Goal: Complete application form: Complete application form

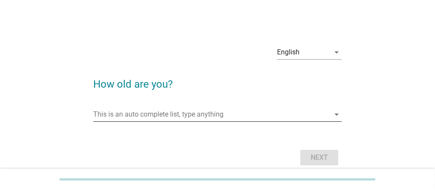
click at [337, 113] on icon "arrow_drop_down" at bounding box center [336, 114] width 10 height 10
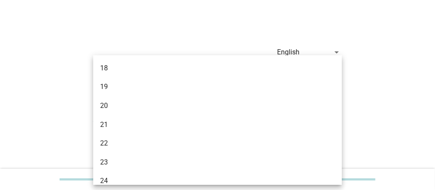
click at [413, 106] on div "English arrow_drop_down How old are you? This is an auto complete list, type an…" at bounding box center [218, 104] width 394 height 144
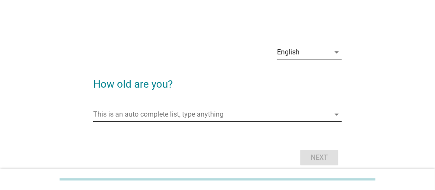
click at [195, 114] on input "This is an auto complete list, type anything" at bounding box center [211, 114] width 236 height 14
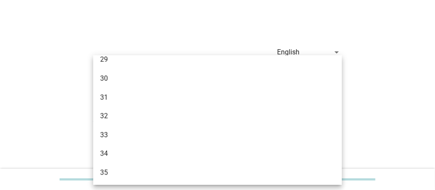
scroll to position [259, 0]
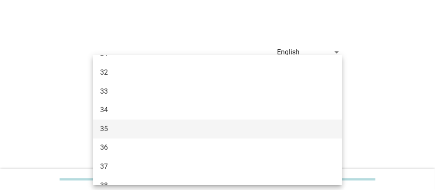
click at [125, 129] on div "35" at bounding box center [207, 129] width 215 height 10
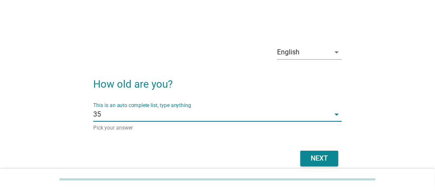
click at [312, 154] on div "Next" at bounding box center [319, 158] width 24 height 10
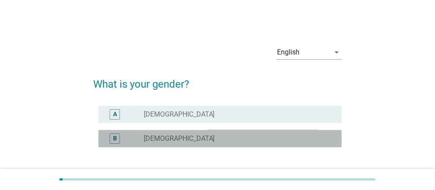
click at [188, 140] on div "radio_button_unchecked [DEMOGRAPHIC_DATA]" at bounding box center [236, 138] width 184 height 9
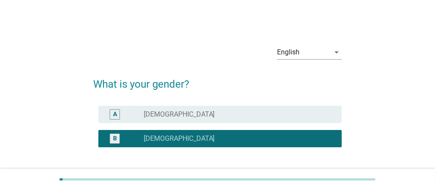
scroll to position [68, 0]
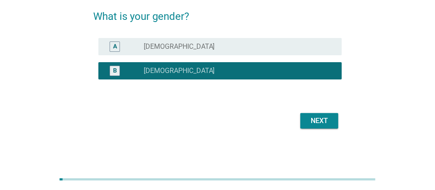
click at [314, 124] on div "Next" at bounding box center [319, 121] width 24 height 10
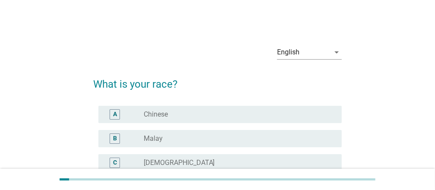
click at [196, 112] on div "radio_button_unchecked Chinese" at bounding box center [236, 114] width 184 height 9
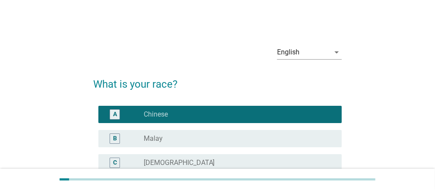
scroll to position [86, 0]
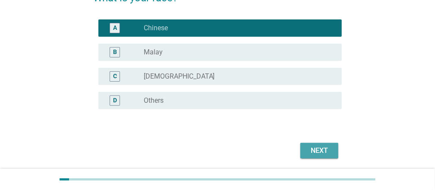
click at [314, 148] on div "Next" at bounding box center [319, 150] width 24 height 10
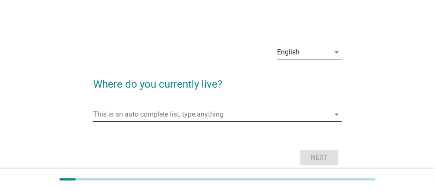
click at [207, 115] on input "This is an auto complete list, type anything" at bounding box center [211, 114] width 236 height 14
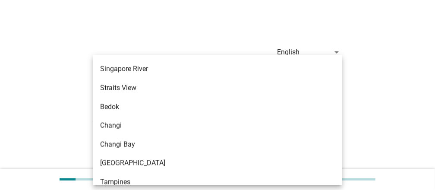
scroll to position [475, 0]
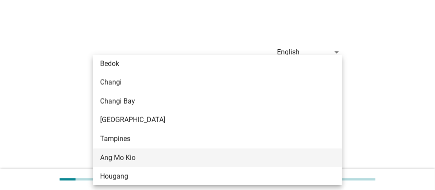
click at [153, 155] on div "Ang Mo Kio" at bounding box center [207, 158] width 215 height 10
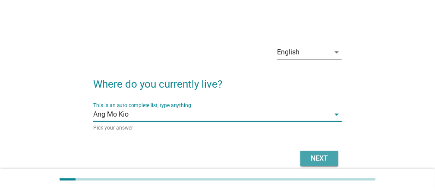
click at [314, 157] on div "Next" at bounding box center [319, 158] width 24 height 10
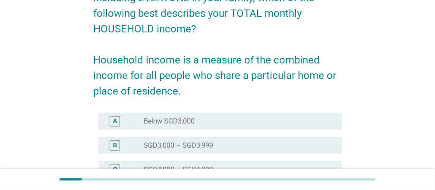
scroll to position [259, 0]
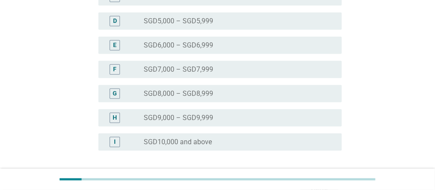
click at [205, 143] on label "SGD10,000 and above" at bounding box center [178, 142] width 68 height 9
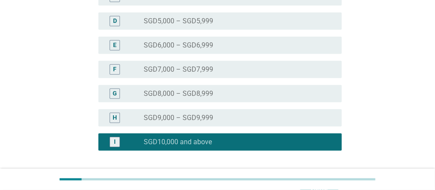
scroll to position [330, 0]
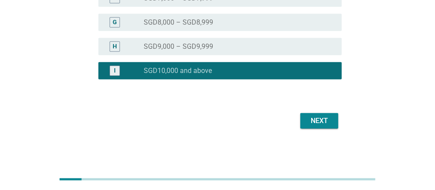
click at [319, 119] on div "Next" at bounding box center [319, 121] width 24 height 10
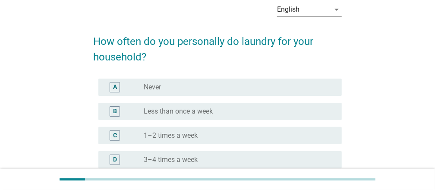
scroll to position [86, 0]
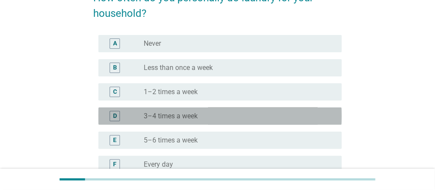
click at [193, 117] on label "3–4 times a week" at bounding box center [171, 116] width 54 height 9
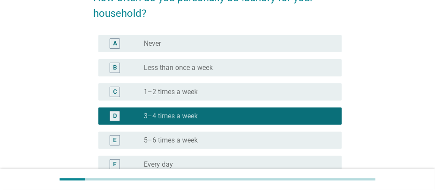
scroll to position [180, 0]
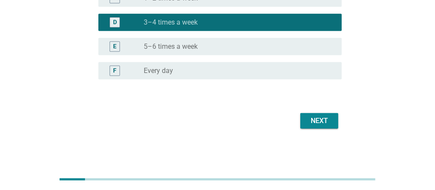
click at [326, 122] on div "Next" at bounding box center [319, 121] width 24 height 10
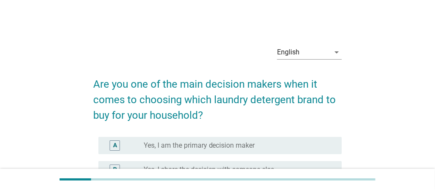
scroll to position [86, 0]
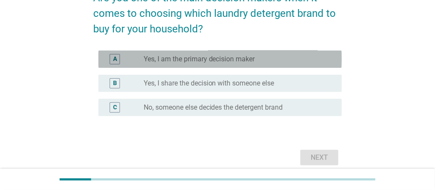
click at [250, 57] on label "Yes, I am the primary decision maker" at bounding box center [199, 59] width 111 height 9
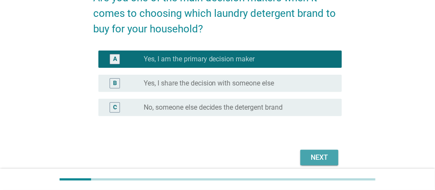
click at [326, 157] on div "Next" at bounding box center [319, 157] width 24 height 10
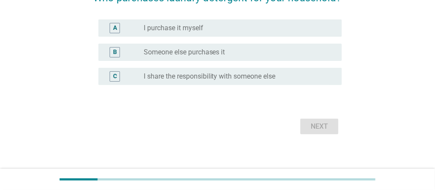
scroll to position [0, 0]
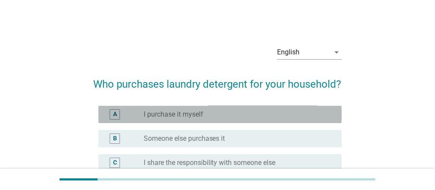
click at [246, 113] on div "radio_button_unchecked I purchase it myself" at bounding box center [236, 114] width 184 height 9
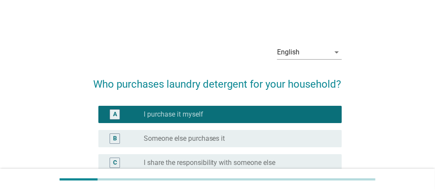
scroll to position [43, 0]
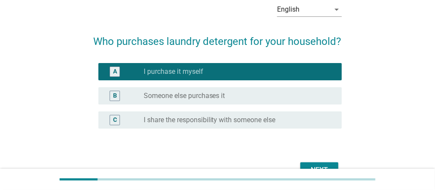
click at [212, 118] on label "I share the responsibility with someone else" at bounding box center [210, 120] width 132 height 9
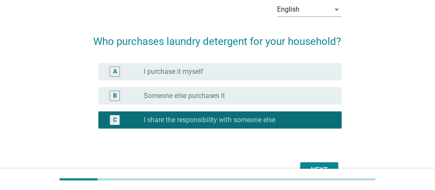
click at [212, 69] on div "radio_button_unchecked I purchase it myself" at bounding box center [236, 71] width 184 height 9
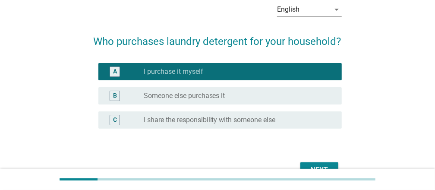
drag, startPoint x: 244, startPoint y: 120, endPoint x: 290, endPoint y: 132, distance: 47.8
click at [245, 120] on label "I share the responsibility with someone else" at bounding box center [210, 120] width 132 height 9
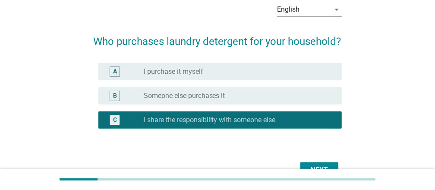
click at [319, 166] on div "Next" at bounding box center [319, 170] width 24 height 10
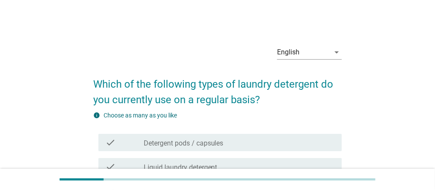
scroll to position [86, 0]
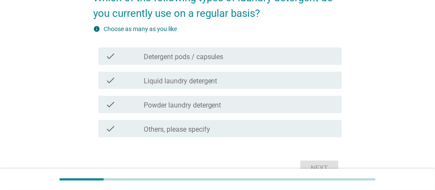
click at [233, 79] on div "check_box_outline_blank Liquid laundry detergent" at bounding box center [239, 80] width 191 height 10
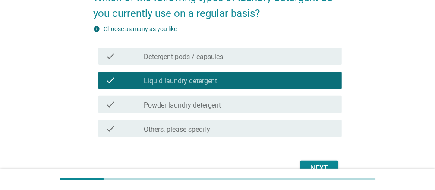
click at [203, 105] on label "Powder laundry detergent" at bounding box center [183, 105] width 78 height 9
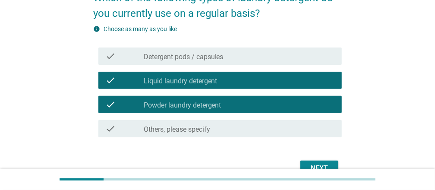
click at [318, 164] on div "Next" at bounding box center [319, 168] width 24 height 10
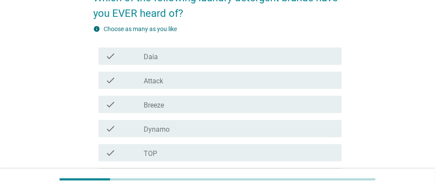
click at [164, 79] on div "check_box_outline_blank Attack" at bounding box center [239, 80] width 191 height 10
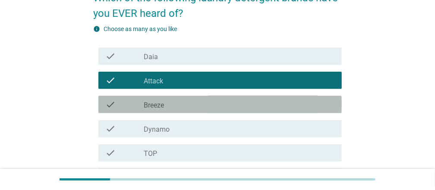
click at [166, 105] on div "check_box_outline_blank Breeze" at bounding box center [239, 104] width 191 height 10
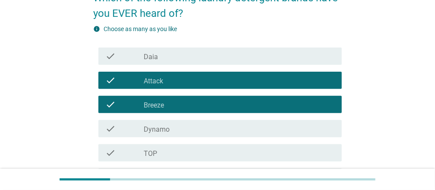
click at [170, 124] on div "check_box_outline_blank Dynamo" at bounding box center [239, 128] width 191 height 10
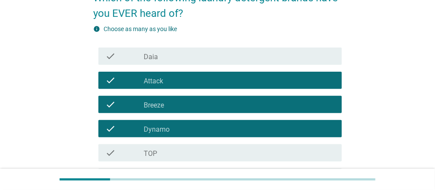
scroll to position [173, 0]
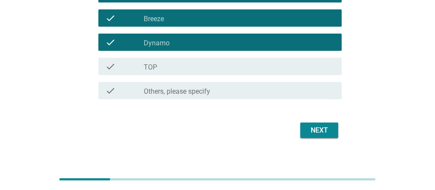
click at [202, 70] on div "check_box_outline_blank TOP" at bounding box center [239, 66] width 191 height 10
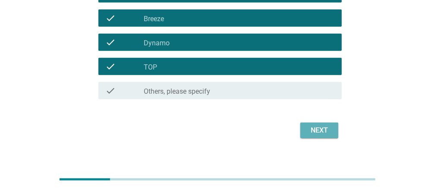
drag, startPoint x: 325, startPoint y: 131, endPoint x: 342, endPoint y: 126, distance: 17.8
click at [325, 131] on div "Next" at bounding box center [319, 130] width 24 height 10
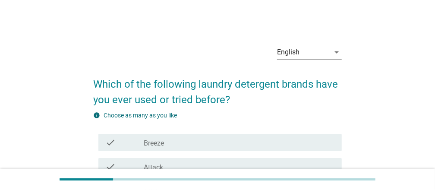
scroll to position [43, 0]
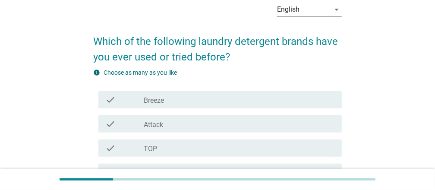
click at [186, 93] on div "check check_box_outline_blank Breeze" at bounding box center [219, 99] width 243 height 17
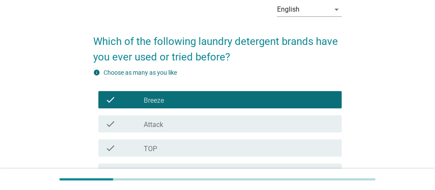
click at [164, 150] on div "check_box_outline_blank TOP" at bounding box center [239, 148] width 191 height 10
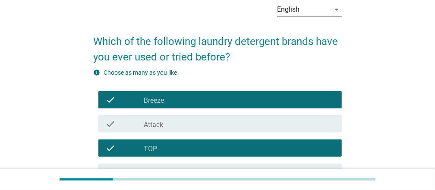
scroll to position [129, 0]
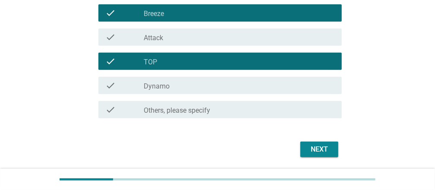
click at [160, 88] on label "Dynamo" at bounding box center [157, 86] width 26 height 9
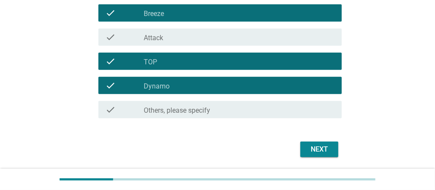
click at [329, 149] on div "Next" at bounding box center [319, 149] width 24 height 10
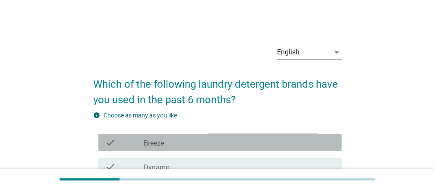
click at [183, 144] on div "check_box_outline_blank Breeze" at bounding box center [239, 142] width 191 height 10
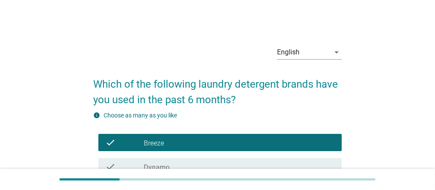
scroll to position [86, 0]
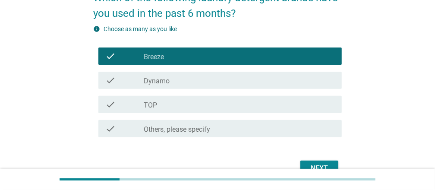
click at [309, 164] on div "Next" at bounding box center [319, 168] width 24 height 10
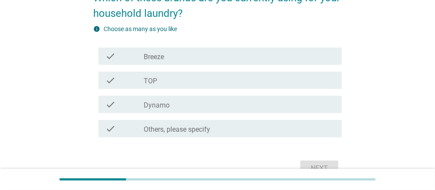
scroll to position [0, 0]
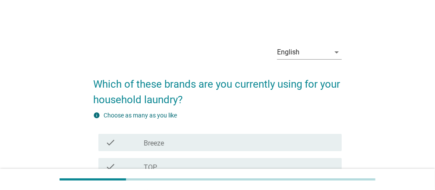
click at [161, 142] on label "Breeze" at bounding box center [154, 143] width 20 height 9
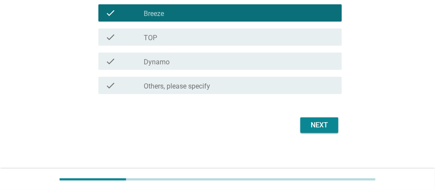
scroll to position [134, 0]
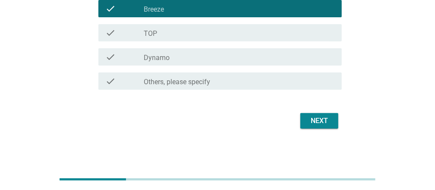
click at [319, 121] on div "Next" at bounding box center [319, 121] width 24 height 10
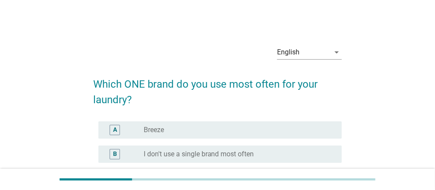
click at [207, 126] on div "radio_button_unchecked Breeze" at bounding box center [236, 130] width 184 height 9
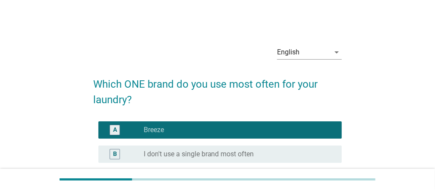
scroll to position [107, 0]
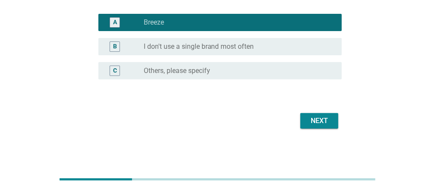
click at [335, 120] on button "Next" at bounding box center [319, 121] width 38 height 16
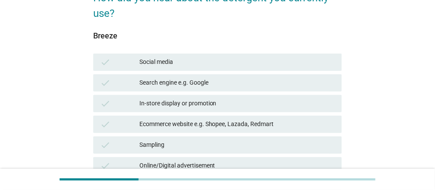
scroll to position [173, 0]
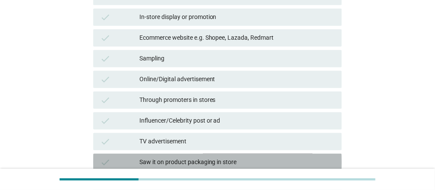
click at [264, 161] on div "Saw it on product packaging in store" at bounding box center [237, 162] width 196 height 10
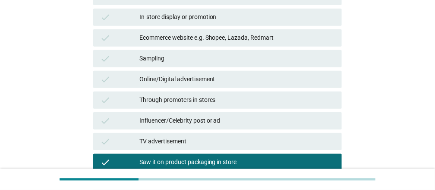
click at [265, 94] on div "check Through promoters in stores" at bounding box center [217, 99] width 249 height 17
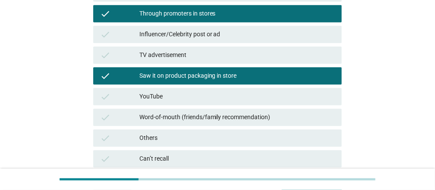
scroll to position [330, 0]
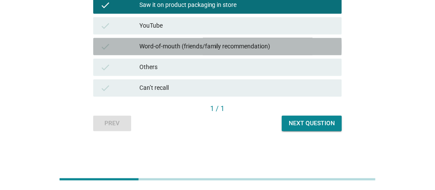
click at [272, 41] on div "Word-of-mouth (friends/family recommendation)" at bounding box center [237, 46] width 196 height 10
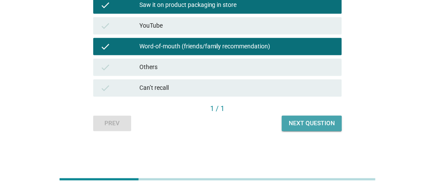
click at [312, 119] on div "Next question" at bounding box center [312, 123] width 46 height 9
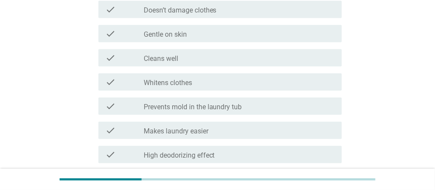
scroll to position [129, 0]
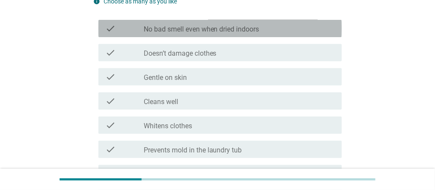
click at [268, 32] on div "check_box_outline_blank No bad smell even when dried indoors" at bounding box center [239, 28] width 191 height 10
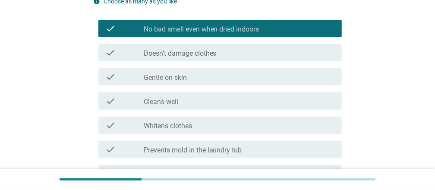
click at [248, 53] on div "check_box_outline_blank Doesn’t damage clothes" at bounding box center [239, 52] width 191 height 10
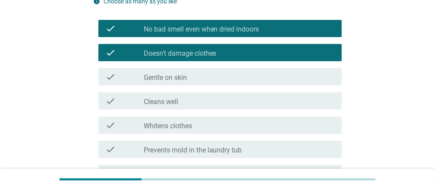
click at [226, 78] on div "check_box_outline_blank Gentle on skin" at bounding box center [239, 77] width 191 height 10
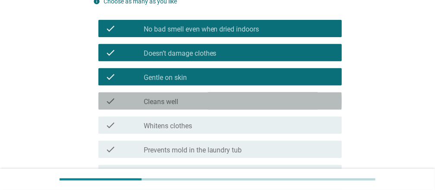
click at [205, 104] on div "check_box_outline_blank Cleans well" at bounding box center [239, 101] width 191 height 10
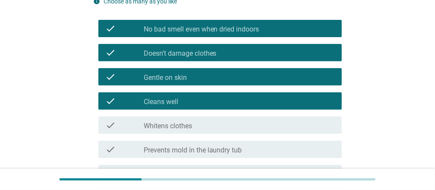
click at [206, 122] on div "check_box_outline_blank Whitens clothes" at bounding box center [239, 125] width 191 height 10
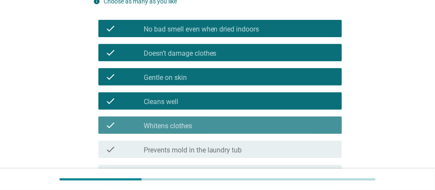
click at [212, 125] on div "check_box_outline_blank Whitens clothes" at bounding box center [239, 125] width 191 height 10
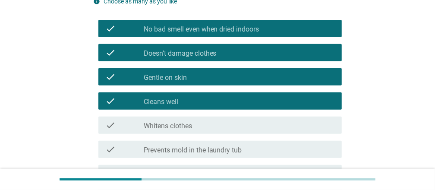
scroll to position [215, 0]
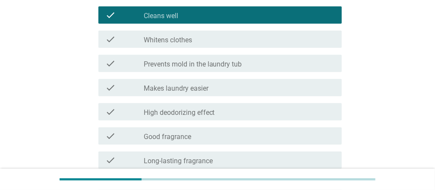
click at [238, 68] on div "check check_box_outline_blank Prevents mold in the laundry tub" at bounding box center [219, 63] width 243 height 17
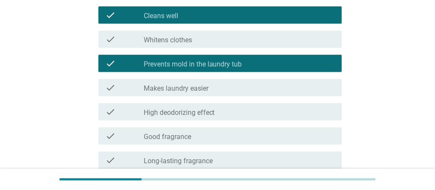
click at [217, 91] on div "check_box_outline_blank Makes laundry easier" at bounding box center [239, 87] width 191 height 10
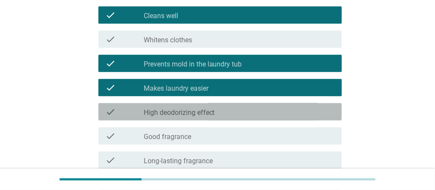
click at [210, 110] on label "High deodorizing effect" at bounding box center [179, 112] width 71 height 9
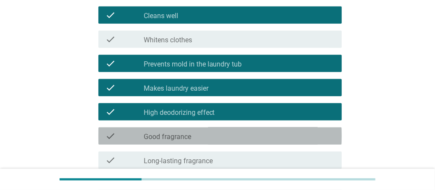
click at [204, 140] on div "check_box_outline_blank Good fragrance" at bounding box center [239, 136] width 191 height 10
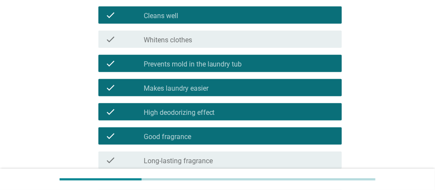
scroll to position [259, 0]
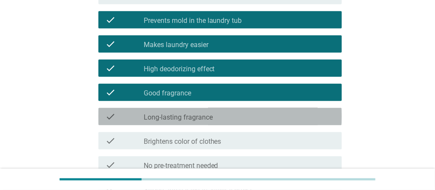
click at [172, 119] on label "Long-lasting fragrance" at bounding box center [178, 117] width 69 height 9
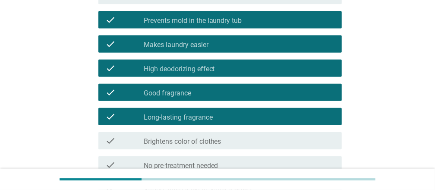
scroll to position [302, 0]
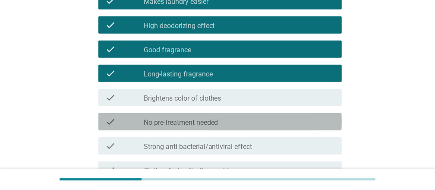
click at [211, 120] on label "No pre-treatment needed" at bounding box center [181, 122] width 75 height 9
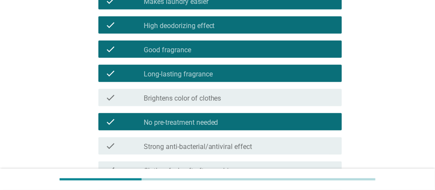
scroll to position [345, 0]
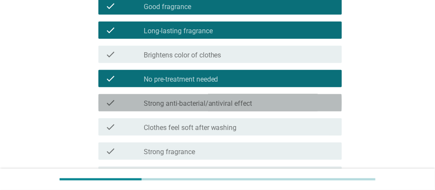
click at [243, 101] on label "Strong anti-bacterial/antiviral effect" at bounding box center [198, 103] width 109 height 9
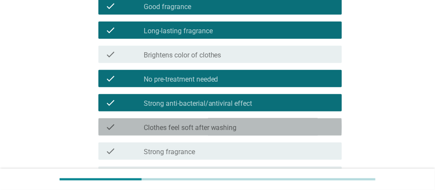
click at [218, 126] on label "Clothes feel soft after washing" at bounding box center [190, 127] width 93 height 9
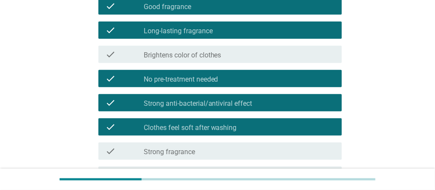
click at [245, 152] on div "check_box_outline_blank Strong fragrance" at bounding box center [239, 151] width 191 height 10
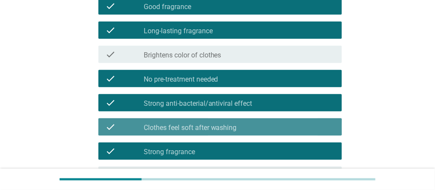
click at [250, 127] on div "check_box Clothes feel soft after washing" at bounding box center [239, 127] width 191 height 10
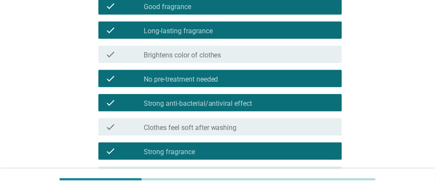
scroll to position [432, 0]
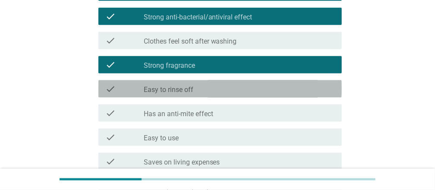
click at [211, 89] on div "check_box_outline_blank Easy to rinse off" at bounding box center [239, 89] width 191 height 10
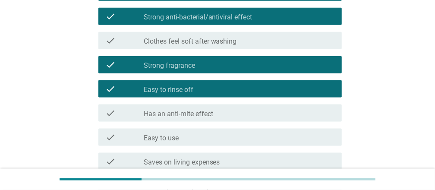
click at [194, 114] on label "Has an anti-mite effect" at bounding box center [178, 114] width 69 height 9
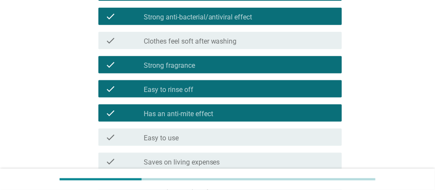
click at [192, 145] on div "check check_box_outline_blank Easy to use" at bounding box center [217, 137] width 249 height 24
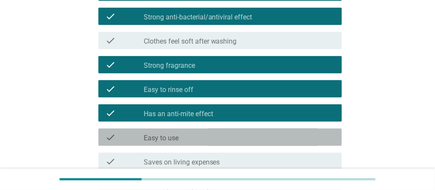
click at [194, 139] on div "check_box_outline_blank Easy to use" at bounding box center [239, 137] width 191 height 10
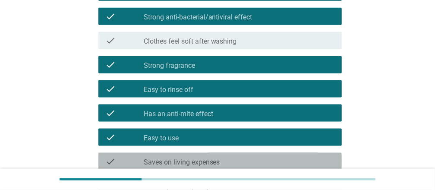
click at [180, 158] on label "Saves on living expenses" at bounding box center [182, 162] width 76 height 9
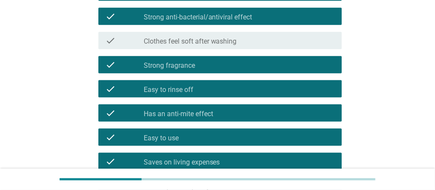
scroll to position [518, 0]
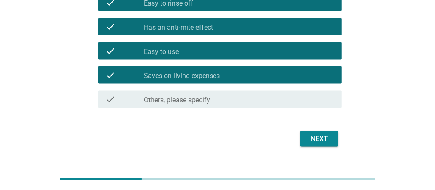
click at [318, 140] on div "Next" at bounding box center [319, 139] width 24 height 10
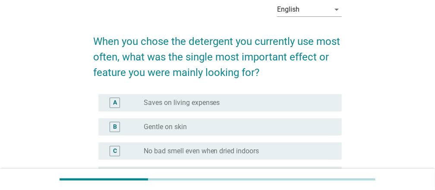
scroll to position [86, 0]
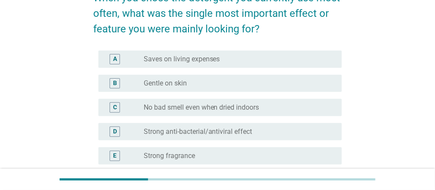
click at [215, 79] on div "radio_button_unchecked Gentle on skin" at bounding box center [236, 83] width 184 height 9
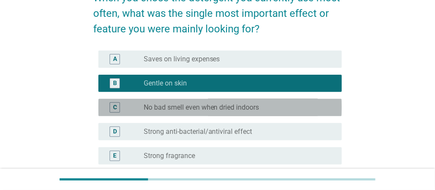
click at [277, 107] on div "radio_button_unchecked No bad smell even when dried indoors" at bounding box center [236, 107] width 184 height 9
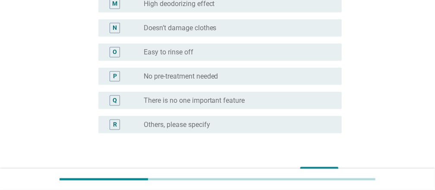
scroll to position [486, 0]
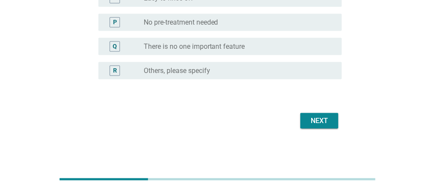
click at [321, 120] on div "Next" at bounding box center [319, 121] width 24 height 10
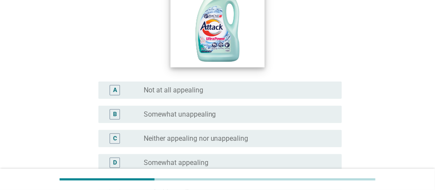
scroll to position [215, 0]
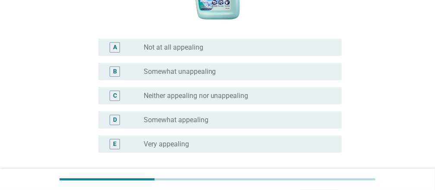
click at [197, 118] on label "Somewhat appealing" at bounding box center [176, 120] width 65 height 9
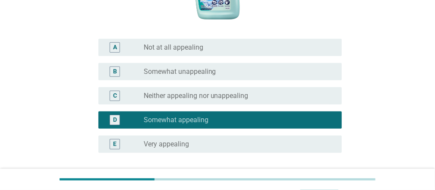
scroll to position [289, 0]
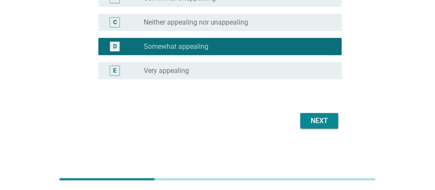
click at [335, 119] on button "Next" at bounding box center [319, 121] width 38 height 16
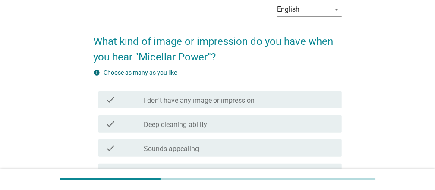
scroll to position [86, 0]
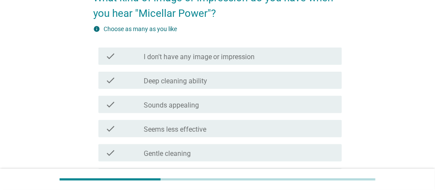
click at [208, 74] on div "check check_box_outline_blank Deep cleaning ability" at bounding box center [219, 80] width 243 height 17
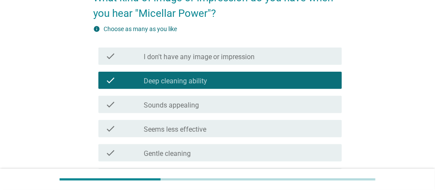
click at [235, 73] on div "check check_box_outline_blank Deep cleaning ability" at bounding box center [219, 80] width 243 height 17
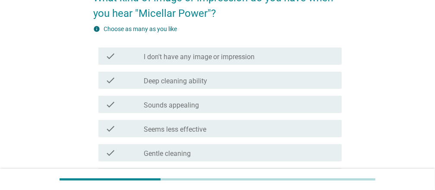
scroll to position [173, 0]
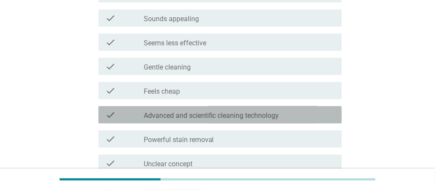
click at [272, 118] on label "Advanced and scientific cleaning technology" at bounding box center [212, 115] width 136 height 9
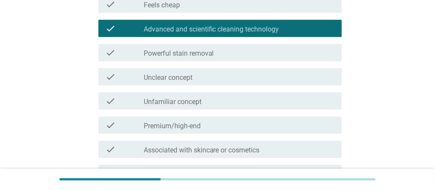
scroll to position [388, 0]
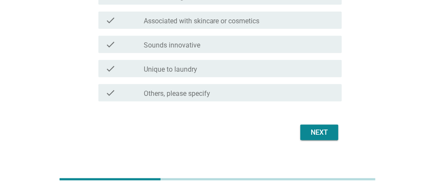
click at [328, 127] on div "Next" at bounding box center [319, 132] width 24 height 10
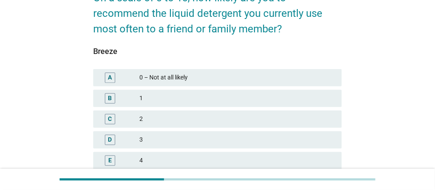
scroll to position [216, 0]
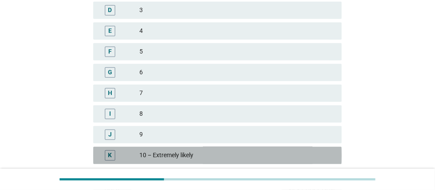
click at [202, 153] on div "10 – Extremely likely" at bounding box center [237, 155] width 196 height 10
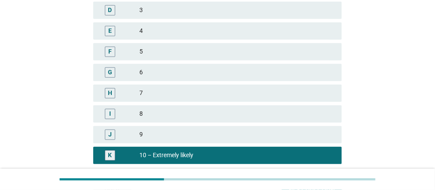
scroll to position [283, 0]
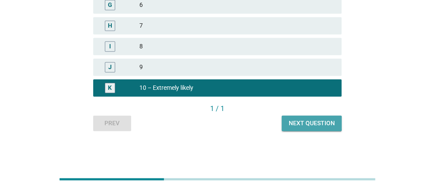
click at [312, 123] on div "Next question" at bounding box center [312, 123] width 46 height 9
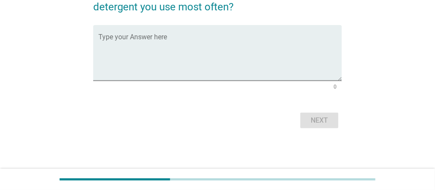
scroll to position [0, 0]
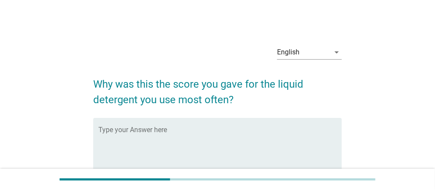
click at [188, 132] on textarea "Type your Answer here" at bounding box center [219, 150] width 243 height 45
type textarea "l"
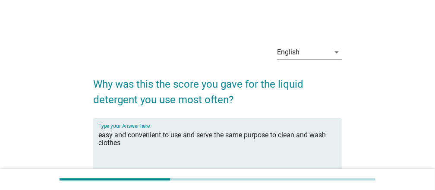
scroll to position [92, 0]
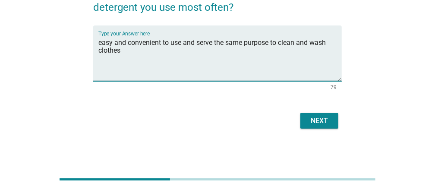
type textarea "easy and convenient to use and serve the same purpose to clean and wash clothes"
click at [322, 121] on div "Next" at bounding box center [319, 121] width 24 height 10
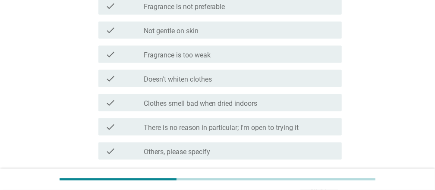
scroll to position [518, 0]
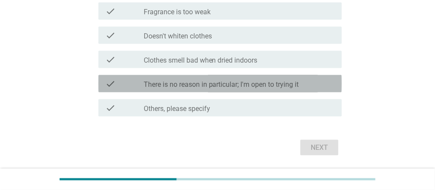
click at [285, 82] on label "There is no reason in particular; I'm open to trying it" at bounding box center [221, 84] width 155 height 9
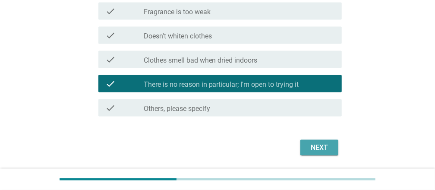
click at [315, 152] on div "Next" at bounding box center [319, 147] width 24 height 10
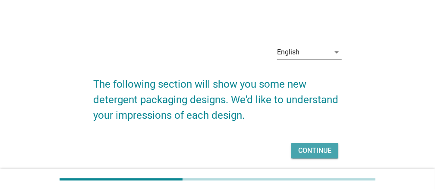
click at [318, 148] on div "Continue" at bounding box center [314, 150] width 33 height 10
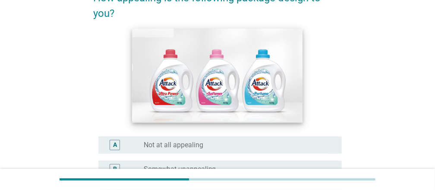
scroll to position [215, 0]
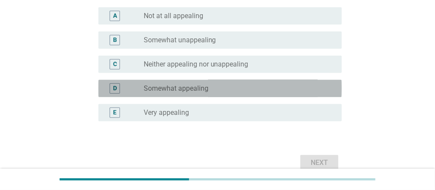
click at [238, 87] on div "radio_button_unchecked Somewhat appealing" at bounding box center [236, 88] width 184 height 9
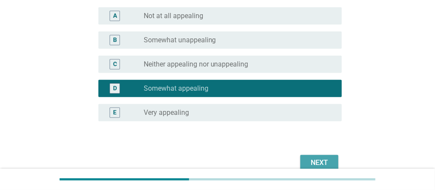
click at [309, 162] on div "Next" at bounding box center [319, 163] width 24 height 10
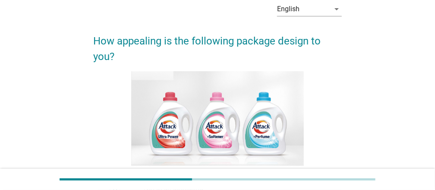
scroll to position [129, 0]
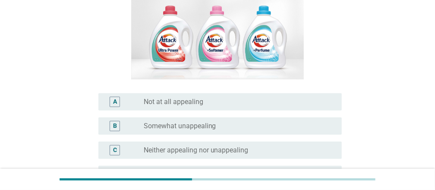
click at [244, 97] on div "radio_button_unchecked Not at all appealing" at bounding box center [239, 102] width 191 height 10
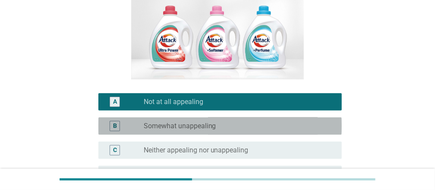
click at [225, 127] on div "radio_button_unchecked Somewhat unappealing" at bounding box center [236, 126] width 184 height 9
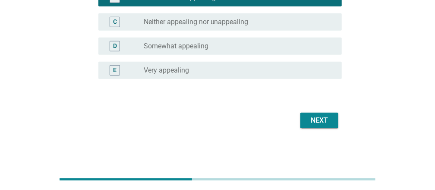
scroll to position [171, 0]
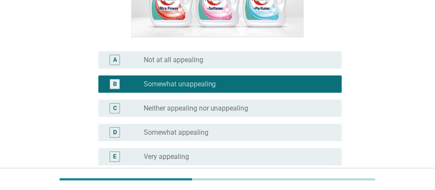
click at [222, 105] on label "Neither appealing nor unappealing" at bounding box center [196, 108] width 105 height 9
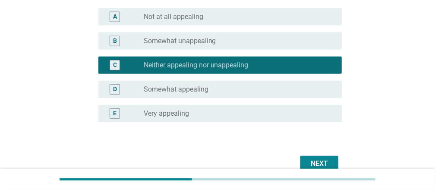
scroll to position [258, 0]
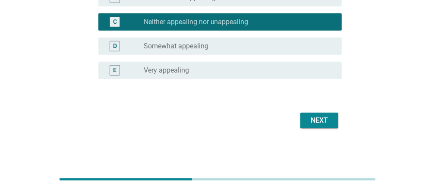
click at [323, 122] on div "Next" at bounding box center [319, 120] width 24 height 10
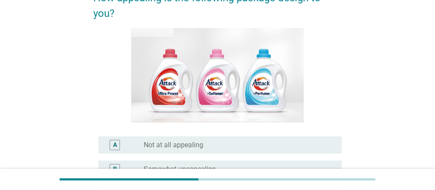
scroll to position [129, 0]
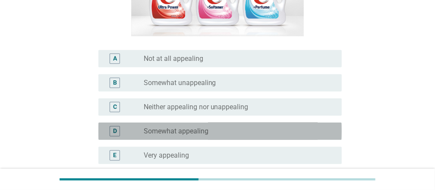
drag, startPoint x: 204, startPoint y: 136, endPoint x: 254, endPoint y: 135, distance: 50.5
click at [204, 136] on div "radio_button_unchecked Somewhat appealing" at bounding box center [239, 131] width 191 height 10
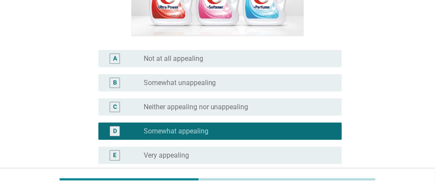
scroll to position [258, 0]
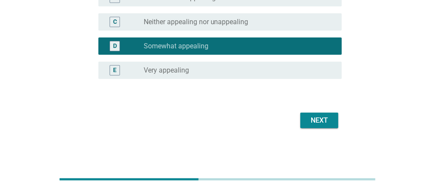
click at [327, 120] on div "Next" at bounding box center [319, 120] width 24 height 10
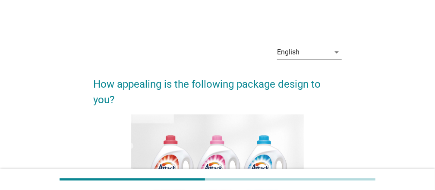
scroll to position [129, 0]
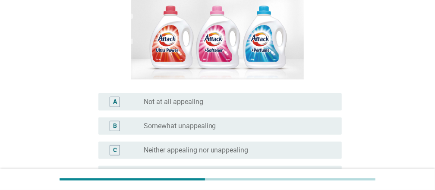
click at [190, 102] on label "Not at all appealing" at bounding box center [174, 102] width 60 height 9
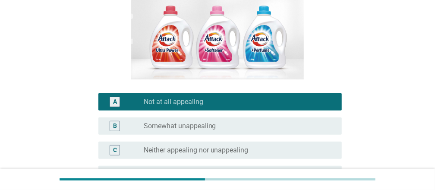
scroll to position [258, 0]
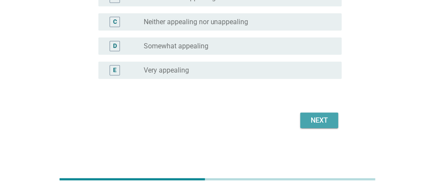
click at [328, 117] on div "Next" at bounding box center [319, 120] width 24 height 10
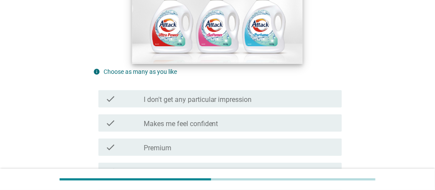
scroll to position [173, 0]
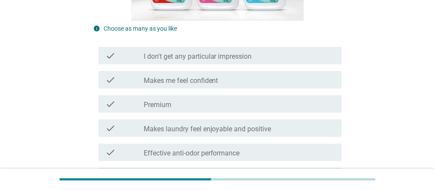
click at [268, 129] on label "Makes laundry feel enjoyable and positive" at bounding box center [208, 129] width 128 height 9
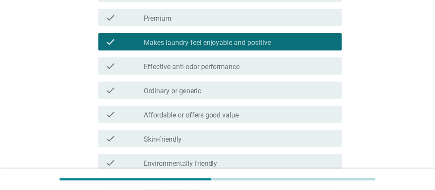
scroll to position [345, 0]
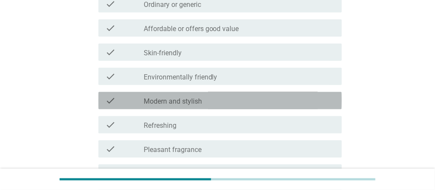
click at [245, 98] on div "check_box_outline_blank Modern and stylish" at bounding box center [239, 100] width 191 height 10
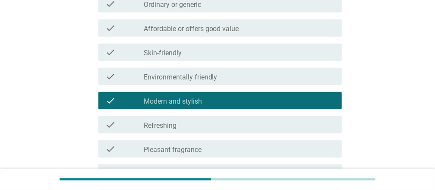
click at [236, 130] on div "check check_box_outline_blank Refreshing" at bounding box center [219, 124] width 243 height 17
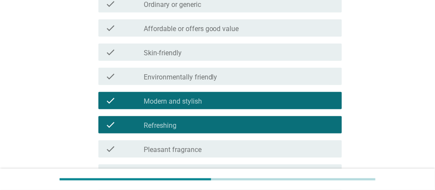
scroll to position [475, 0]
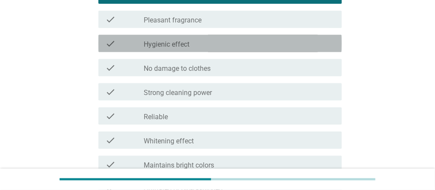
click at [227, 45] on div "check_box_outline_blank Hygienic effect" at bounding box center [239, 43] width 191 height 10
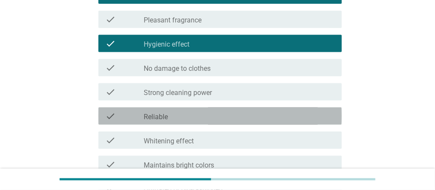
click at [206, 116] on div "check_box_outline_blank Reliable" at bounding box center [239, 116] width 191 height 10
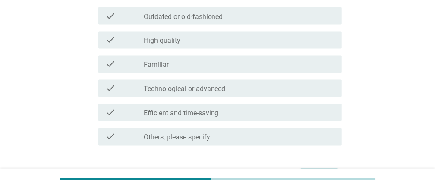
scroll to position [691, 0]
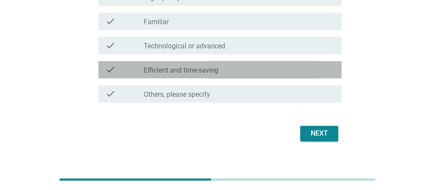
click at [229, 66] on div "check_box_outline_blank Efficient and time-saving" at bounding box center [239, 69] width 191 height 10
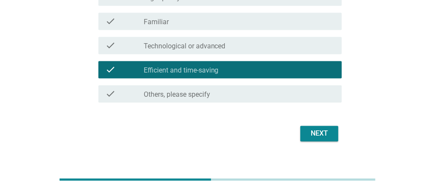
click at [316, 135] on div "Next" at bounding box center [319, 133] width 24 height 10
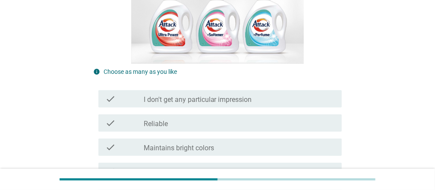
scroll to position [215, 0]
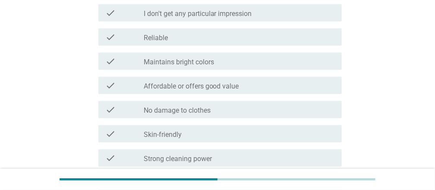
click at [225, 40] on div "check_box_outline_blank Reliable" at bounding box center [239, 37] width 191 height 10
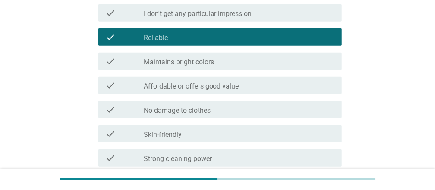
click at [197, 137] on div "check_box_outline_blank Skin-friendly" at bounding box center [239, 134] width 191 height 10
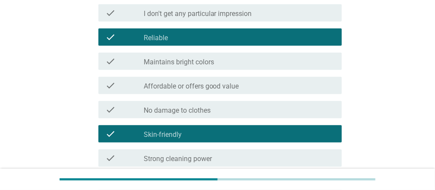
scroll to position [345, 0]
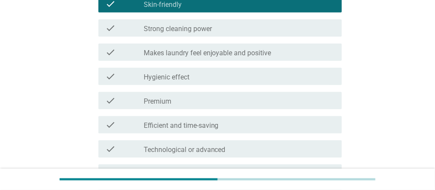
click at [218, 36] on div "check check_box_outline_blank Strong cleaning power" at bounding box center [219, 27] width 243 height 17
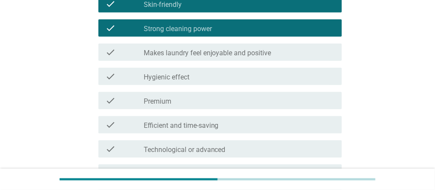
click at [177, 105] on div "check_box_outline_blank Premium" at bounding box center [239, 100] width 191 height 10
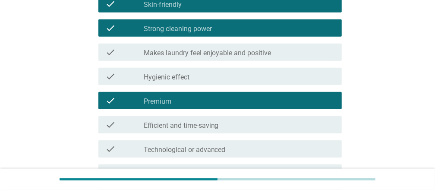
click at [183, 101] on div "check_box_outline_blank Premium" at bounding box center [239, 100] width 191 height 10
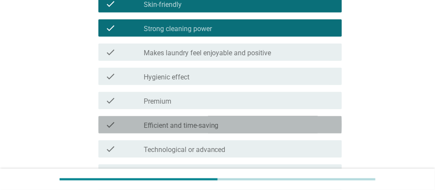
click at [201, 127] on label "Efficient and time-saving" at bounding box center [181, 125] width 75 height 9
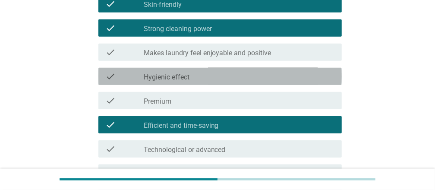
click at [202, 71] on div "check_box_outline_blank Hygienic effect" at bounding box center [239, 76] width 191 height 10
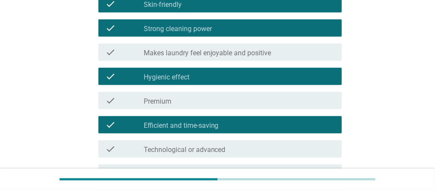
scroll to position [432, 0]
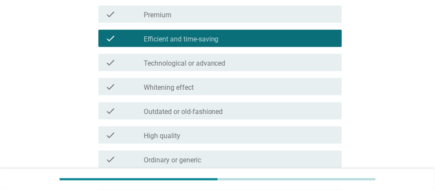
click at [232, 85] on div "check_box_outline_blank [MEDICAL_DATA] effect" at bounding box center [239, 87] width 191 height 10
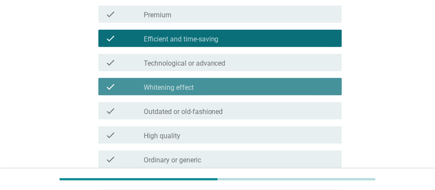
click at [236, 81] on div "check check_box_outline_blank [MEDICAL_DATA] effect" at bounding box center [219, 86] width 243 height 17
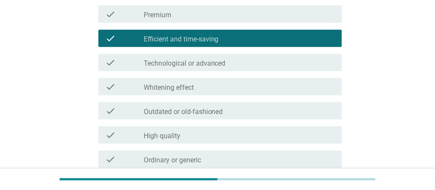
scroll to position [561, 0]
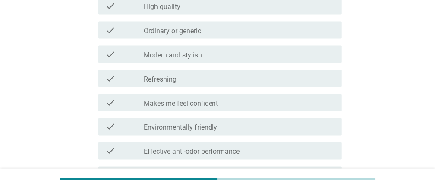
click at [200, 73] on div "check_box_outline_blank Refreshing" at bounding box center [239, 78] width 191 height 10
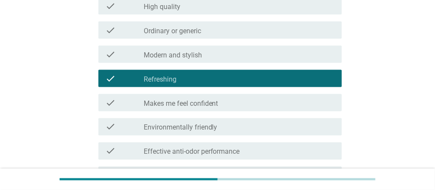
scroll to position [604, 0]
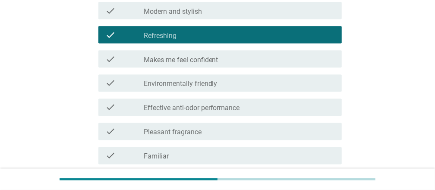
click at [199, 132] on label "Pleasant fragrance" at bounding box center [173, 132] width 58 height 9
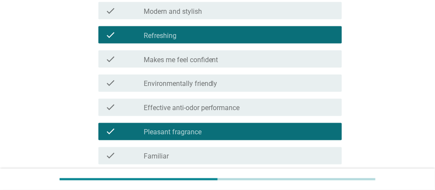
click at [242, 110] on div "check_box_outline_blank Effective anti-odor performance" at bounding box center [239, 107] width 191 height 10
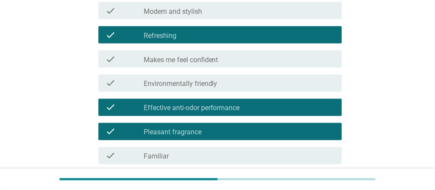
scroll to position [691, 0]
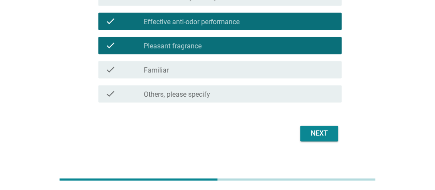
click at [317, 134] on div "Next" at bounding box center [319, 133] width 24 height 10
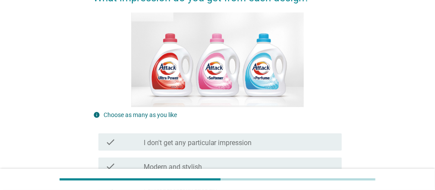
scroll to position [215, 0]
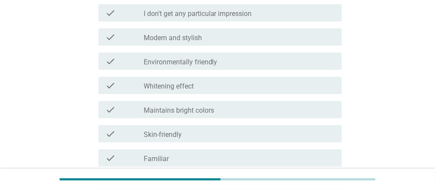
click at [215, 64] on label "Environmentally friendly" at bounding box center [181, 62] width 74 height 9
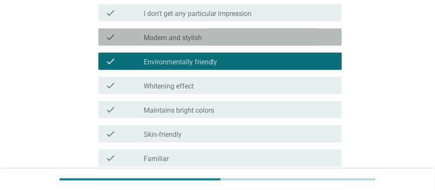
click at [213, 34] on div "check_box_outline_blank Modern and stylish" at bounding box center [239, 37] width 191 height 10
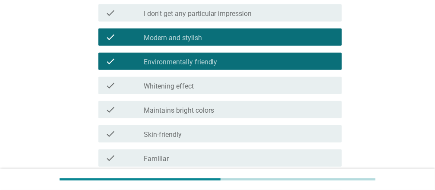
click at [191, 136] on div "check_box_outline_blank Skin-friendly" at bounding box center [239, 134] width 191 height 10
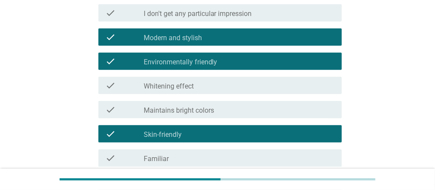
scroll to position [302, 0]
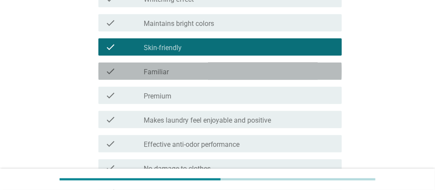
click at [205, 79] on div "check check_box_outline_blank Familiar" at bounding box center [219, 71] width 243 height 17
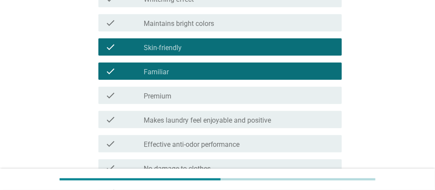
scroll to position [345, 0]
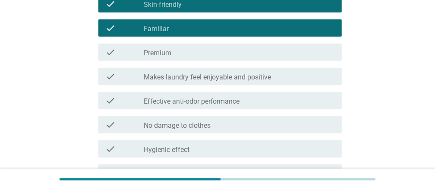
click at [217, 123] on div "check_box_outline_blank No damage to clothes" at bounding box center [239, 125] width 191 height 10
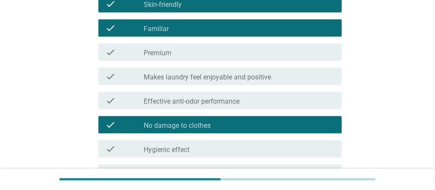
scroll to position [432, 0]
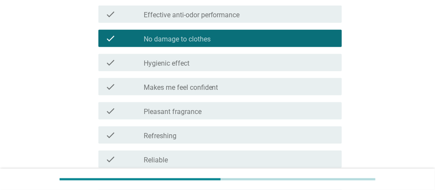
click at [209, 63] on div "check_box_outline_blank Hygienic effect" at bounding box center [239, 62] width 191 height 10
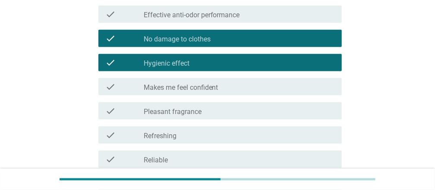
click at [199, 136] on div "check_box_outline_blank Refreshing" at bounding box center [239, 135] width 191 height 10
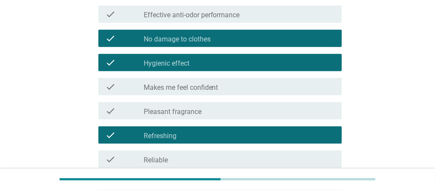
scroll to position [561, 0]
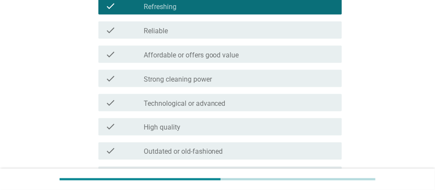
click at [278, 78] on div "check_box_outline_blank Strong cleaning power" at bounding box center [239, 78] width 191 height 10
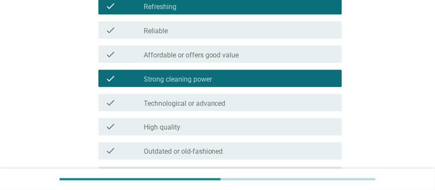
scroll to position [691, 0]
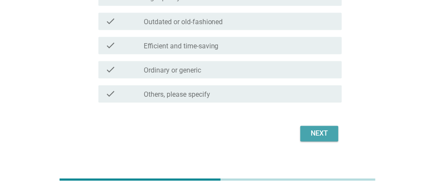
click at [316, 130] on div "Next" at bounding box center [319, 133] width 24 height 10
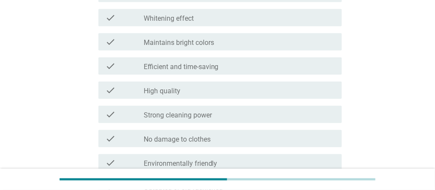
scroll to position [345, 0]
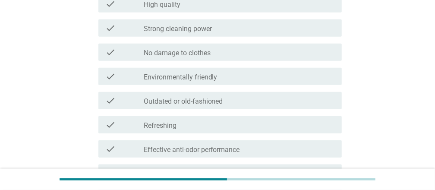
click at [227, 96] on div "check_box_outline_blank Outdated or old-fashioned" at bounding box center [239, 100] width 191 height 10
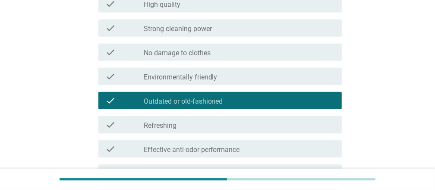
scroll to position [432, 0]
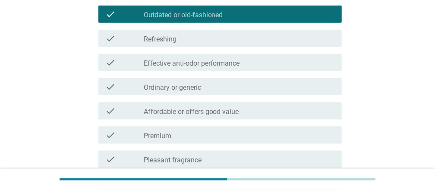
drag, startPoint x: 221, startPoint y: 82, endPoint x: 248, endPoint y: 91, distance: 27.7
click at [221, 83] on div "check_box_outline_blank Ordinary or generic" at bounding box center [239, 87] width 191 height 10
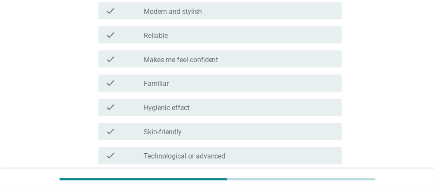
scroll to position [703, 0]
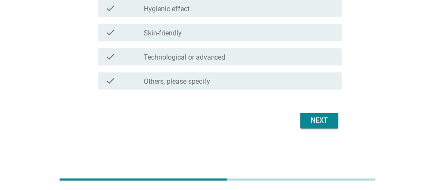
click at [323, 116] on div "Next" at bounding box center [319, 120] width 24 height 10
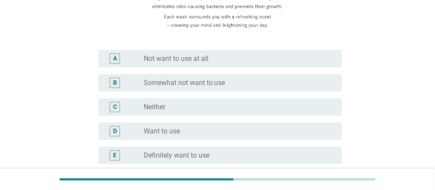
scroll to position [215, 0]
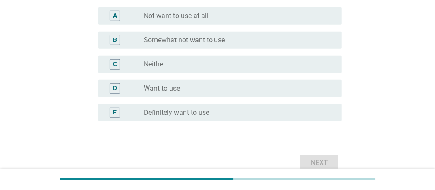
click at [192, 122] on div "E radio_button_unchecked Definitely want to use" at bounding box center [217, 113] width 249 height 24
click at [284, 102] on div "E radio_button_unchecked Definitely want to use" at bounding box center [217, 113] width 249 height 24
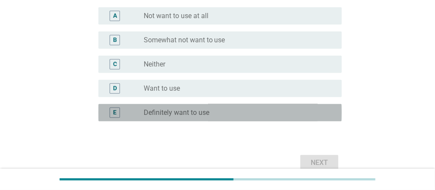
click at [281, 115] on div "radio_button_unchecked Definitely want to use" at bounding box center [236, 112] width 184 height 9
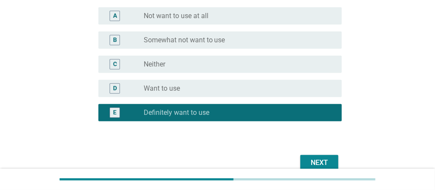
click at [329, 159] on div "Next" at bounding box center [319, 163] width 24 height 10
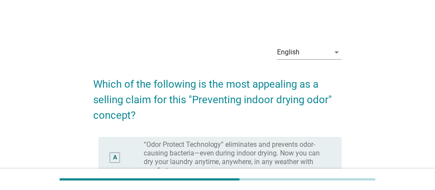
scroll to position [129, 0]
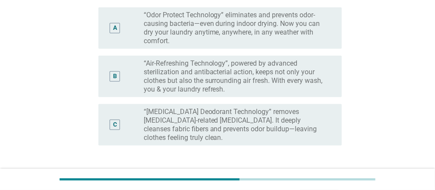
click at [267, 84] on label "“Air-Refreshing Technology”, powered by advanced sterilization and antibacteria…" at bounding box center [236, 76] width 184 height 35
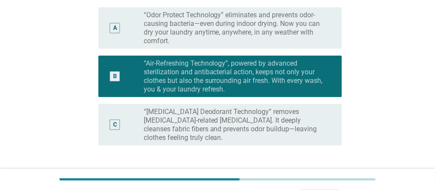
scroll to position [187, 0]
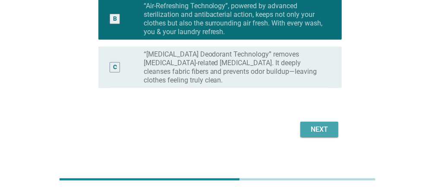
click at [320, 124] on div "Next" at bounding box center [319, 129] width 24 height 10
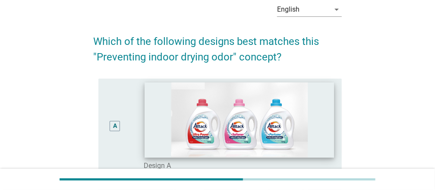
scroll to position [86, 0]
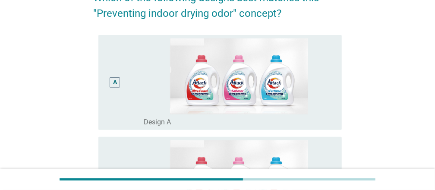
click at [114, 80] on div "A" at bounding box center [115, 82] width 4 height 9
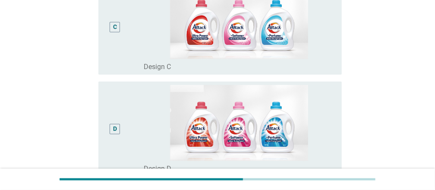
scroll to position [443, 0]
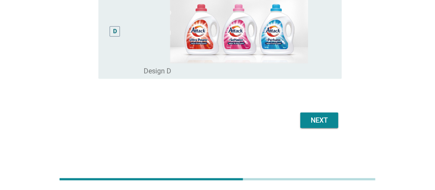
click at [321, 123] on div "Next" at bounding box center [319, 120] width 24 height 10
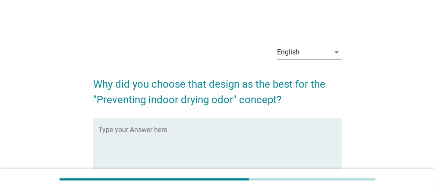
click at [175, 136] on textarea "Type your Answer here" at bounding box center [219, 150] width 243 height 45
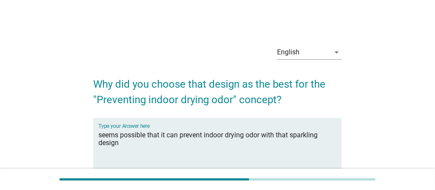
scroll to position [92, 0]
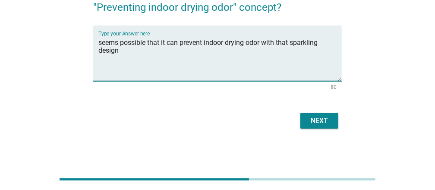
type textarea "seems possible that it can prevent indoor drying odor with that sparkling design"
click at [343, 122] on div "English arrow_drop_down Why did you choose that design as the best for the "Pre…" at bounding box center [217, 38] width 262 height 199
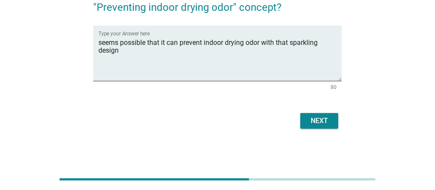
click at [322, 123] on div "Next" at bounding box center [319, 121] width 24 height 10
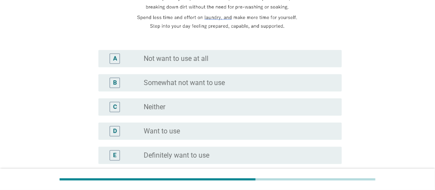
scroll to position [258, 0]
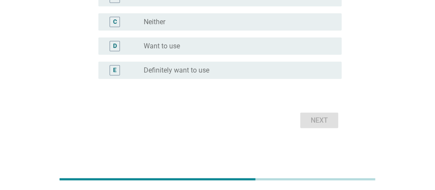
click at [220, 76] on div "E radio_button_unchecked Definitely want to use" at bounding box center [219, 70] width 243 height 17
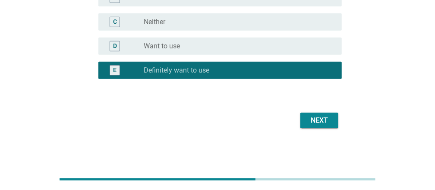
click at [324, 120] on div "Next" at bounding box center [319, 120] width 24 height 10
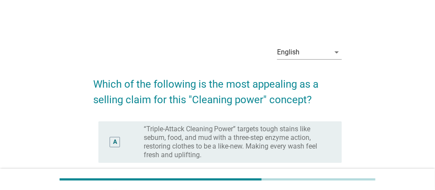
scroll to position [86, 0]
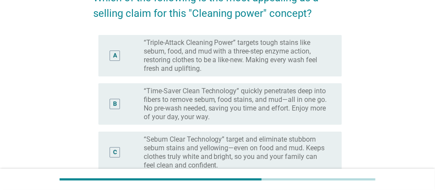
click at [268, 101] on label "“Time-Saver Clean Technology” quickly penetrates deep into fibers to remove seb…" at bounding box center [236, 104] width 184 height 35
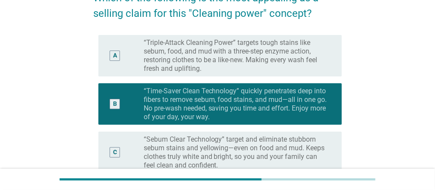
scroll to position [173, 0]
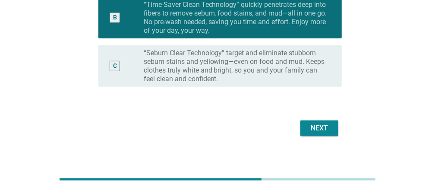
click at [322, 132] on div "Next" at bounding box center [319, 128] width 24 height 10
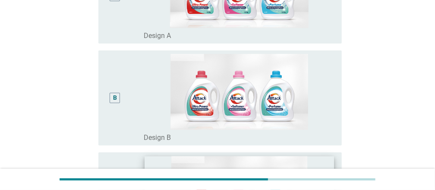
scroll to position [259, 0]
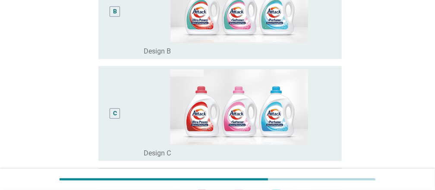
click at [116, 111] on div "C" at bounding box center [115, 113] width 4 height 9
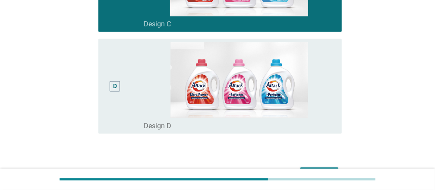
scroll to position [443, 0]
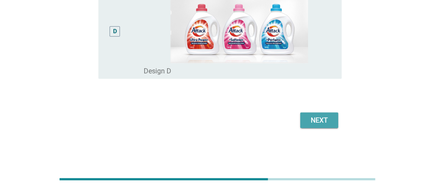
click at [309, 116] on div "Next" at bounding box center [319, 120] width 24 height 10
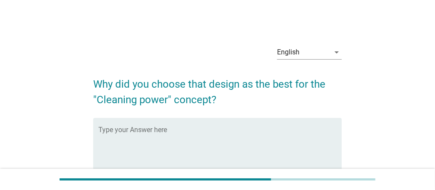
click at [238, 133] on textarea "Type your Answer here" at bounding box center [219, 150] width 243 height 45
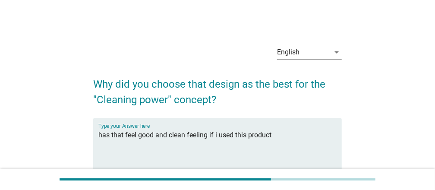
scroll to position [92, 0]
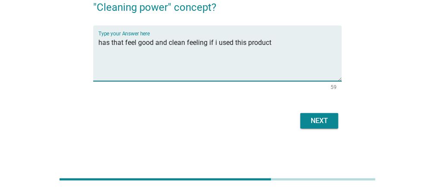
type textarea "has that feel good and clean feeling if i used this product"
click at [309, 117] on div "Next" at bounding box center [319, 121] width 24 height 10
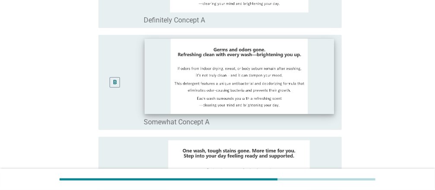
scroll to position [86, 0]
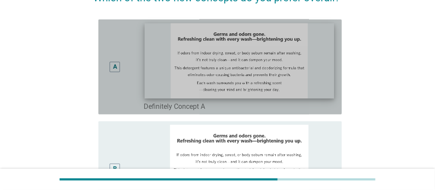
click at [261, 83] on img at bounding box center [239, 60] width 189 height 75
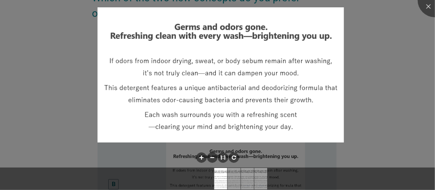
scroll to position [129, 0]
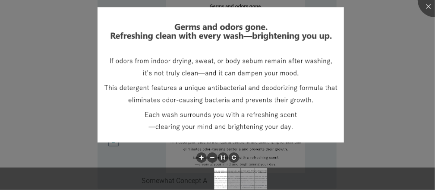
click at [387, 104] on div at bounding box center [217, 95] width 435 height 190
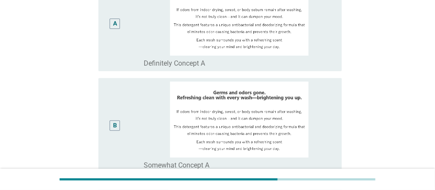
click at [110, 126] on div "B" at bounding box center [115, 125] width 10 height 10
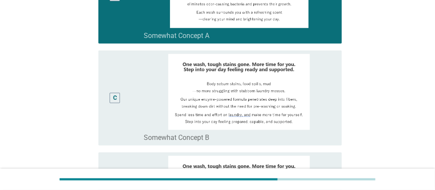
scroll to position [388, 0]
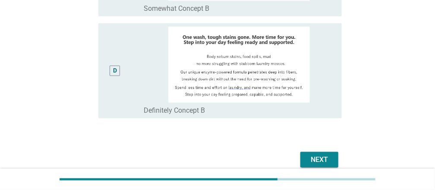
click at [322, 157] on div "Next" at bounding box center [319, 160] width 24 height 10
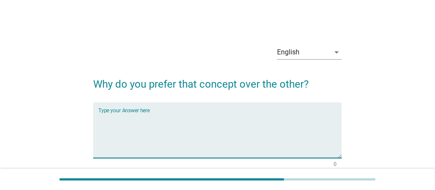
click at [135, 121] on textarea "Type your Answer here" at bounding box center [219, 135] width 243 height 45
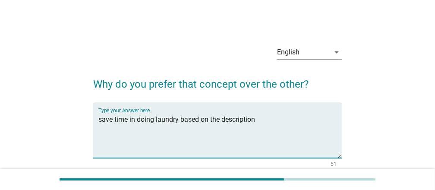
scroll to position [77, 0]
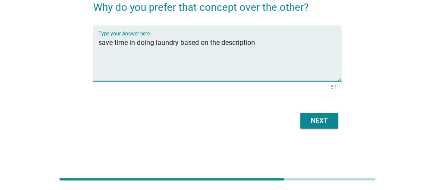
type textarea "save time in doing laundry based on the description"
click at [324, 124] on div "Next" at bounding box center [319, 121] width 24 height 10
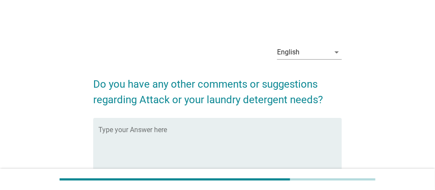
scroll to position [92, 0]
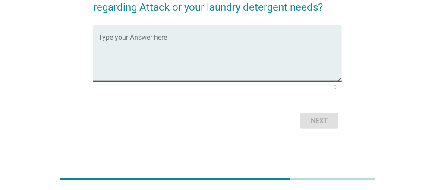
click at [173, 36] on textarea "Type your Answer here" at bounding box center [219, 58] width 243 height 45
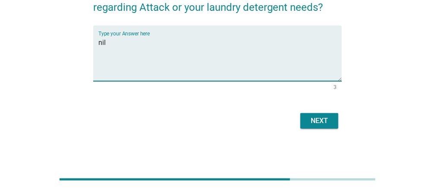
type textarea "nil"
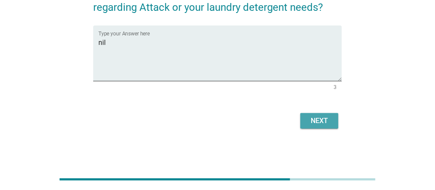
click at [317, 116] on div "Next" at bounding box center [319, 121] width 24 height 10
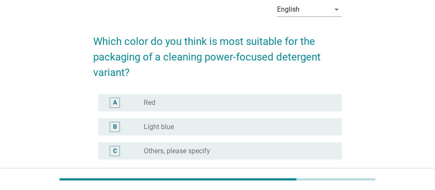
scroll to position [86, 0]
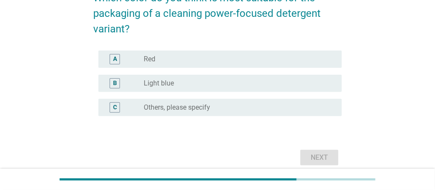
click at [192, 83] on div "radio_button_unchecked Light blue" at bounding box center [236, 83] width 184 height 9
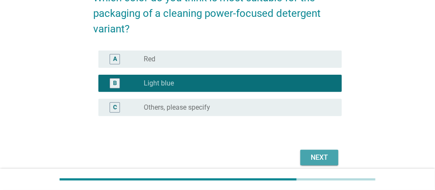
click at [320, 162] on button "Next" at bounding box center [319, 158] width 38 height 16
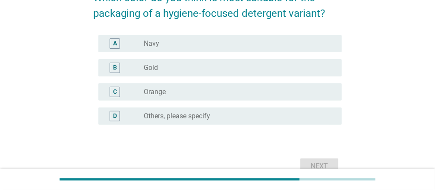
click at [230, 40] on div "radio_button_unchecked Navy" at bounding box center [236, 43] width 184 height 9
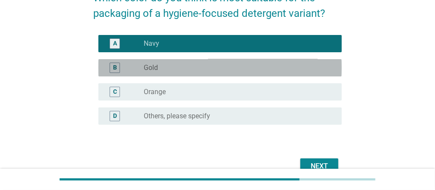
click at [205, 67] on div "radio_button_unchecked Gold" at bounding box center [236, 67] width 184 height 9
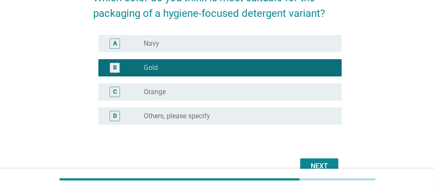
click at [311, 167] on div "Next" at bounding box center [319, 166] width 24 height 10
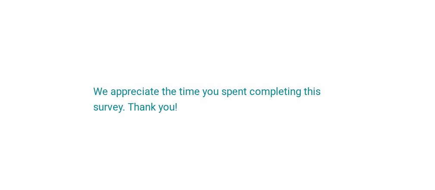
scroll to position [0, 0]
